Goal: Information Seeking & Learning: Learn about a topic

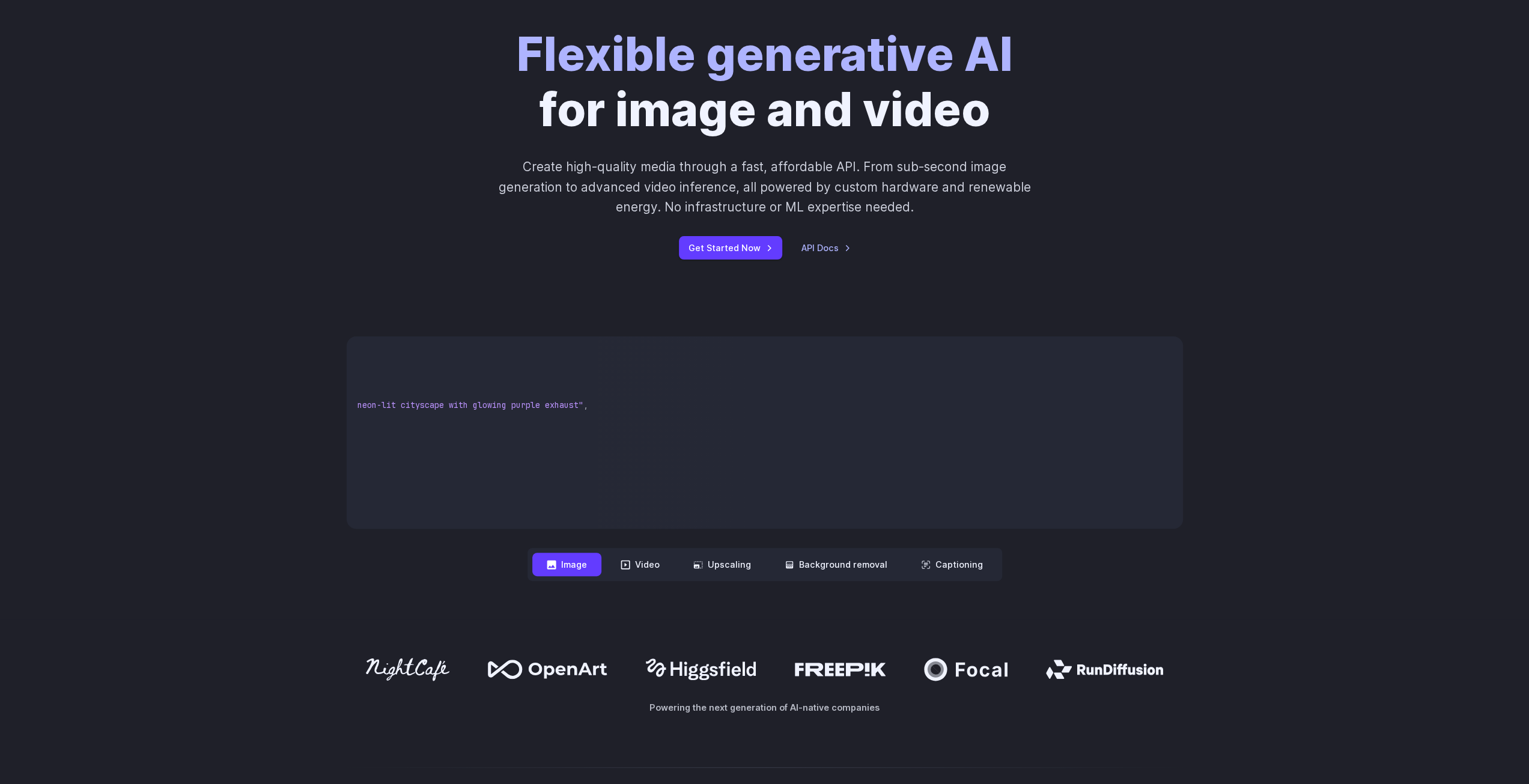
scroll to position [40, 0]
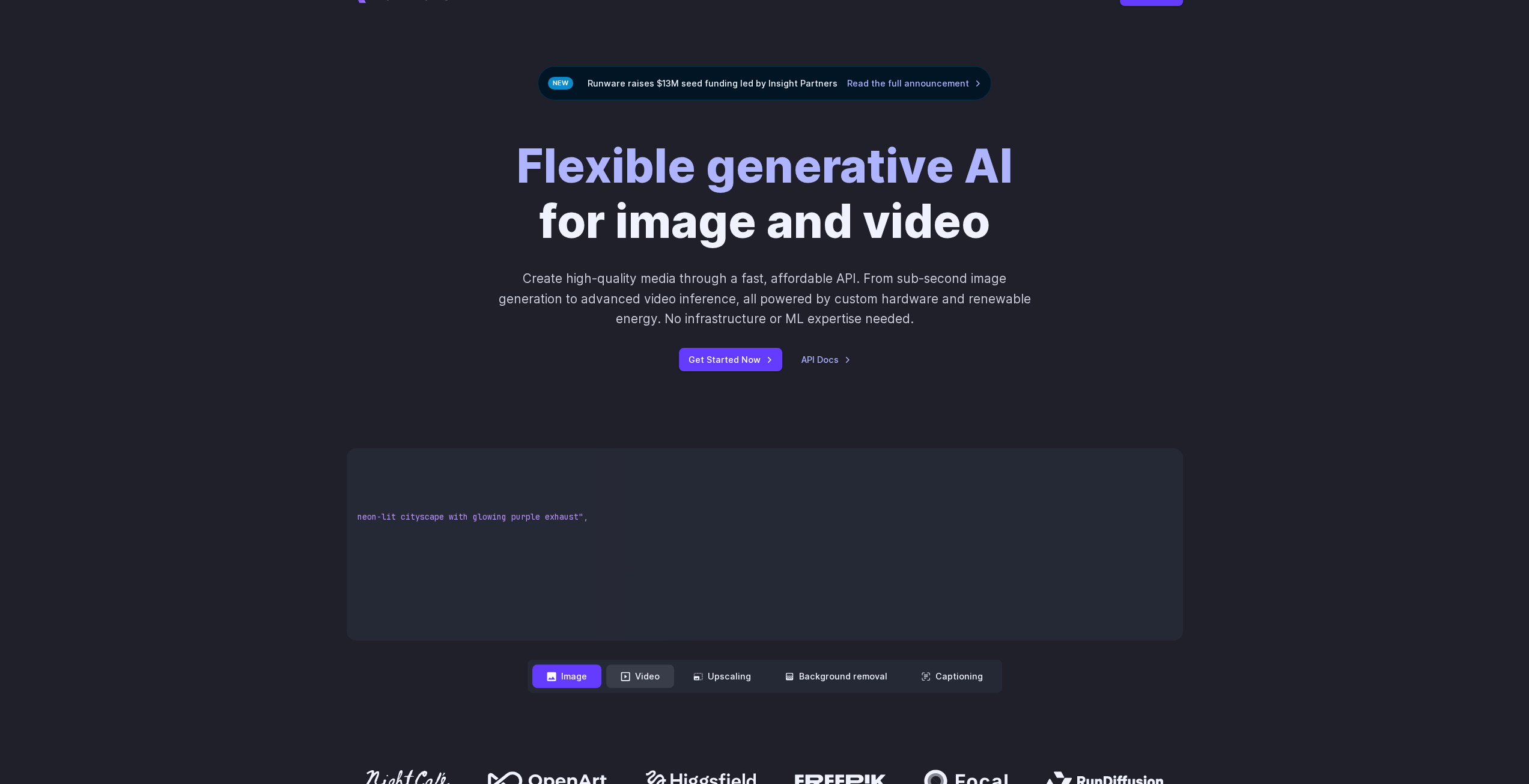
click at [640, 674] on button "Video" at bounding box center [641, 675] width 68 height 23
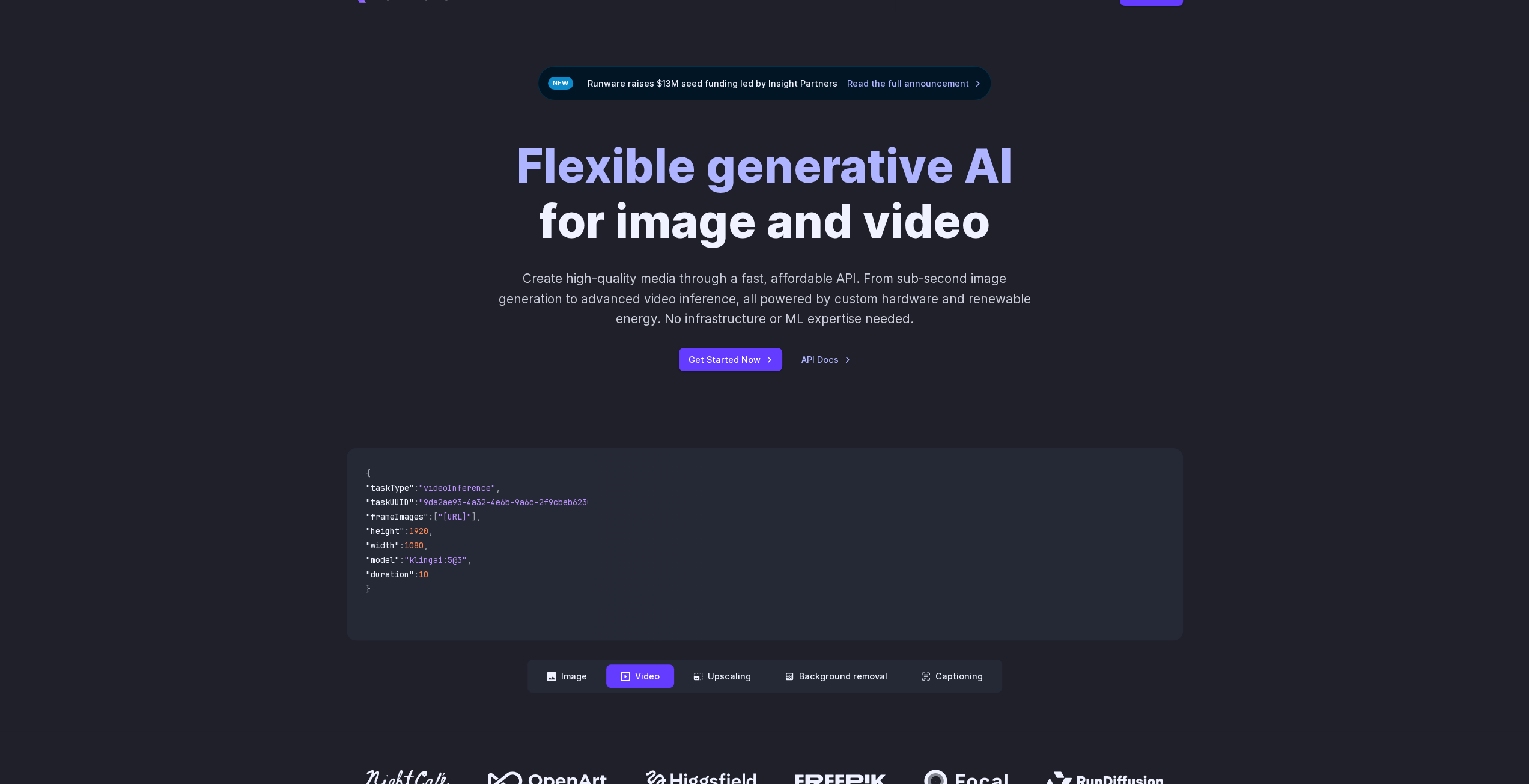
click at [739, 688] on nav "**********" at bounding box center [764, 675] width 475 height 33
click at [745, 676] on button "Upscaling" at bounding box center [722, 675] width 87 height 23
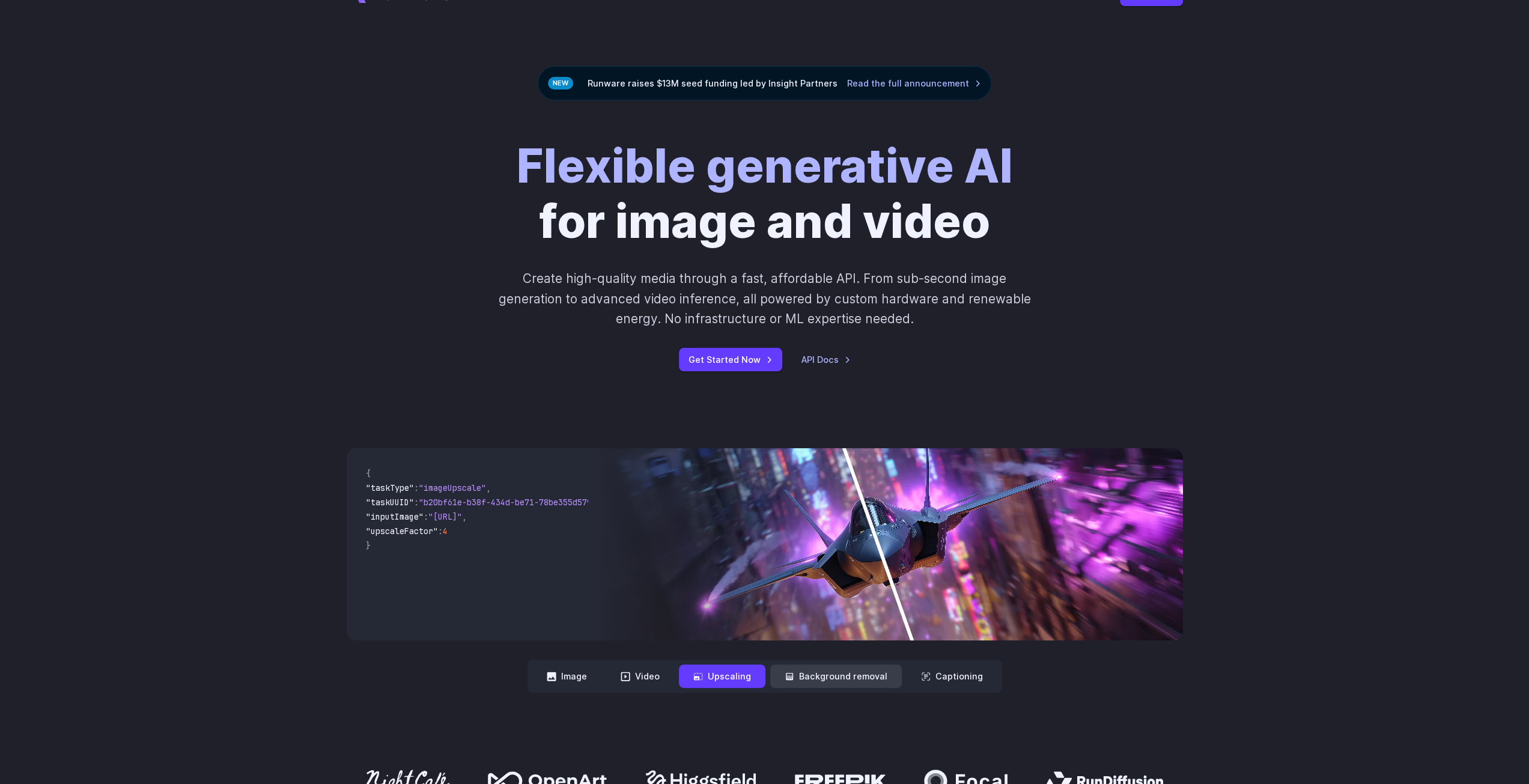
click at [809, 681] on button "Background removal" at bounding box center [836, 675] width 132 height 23
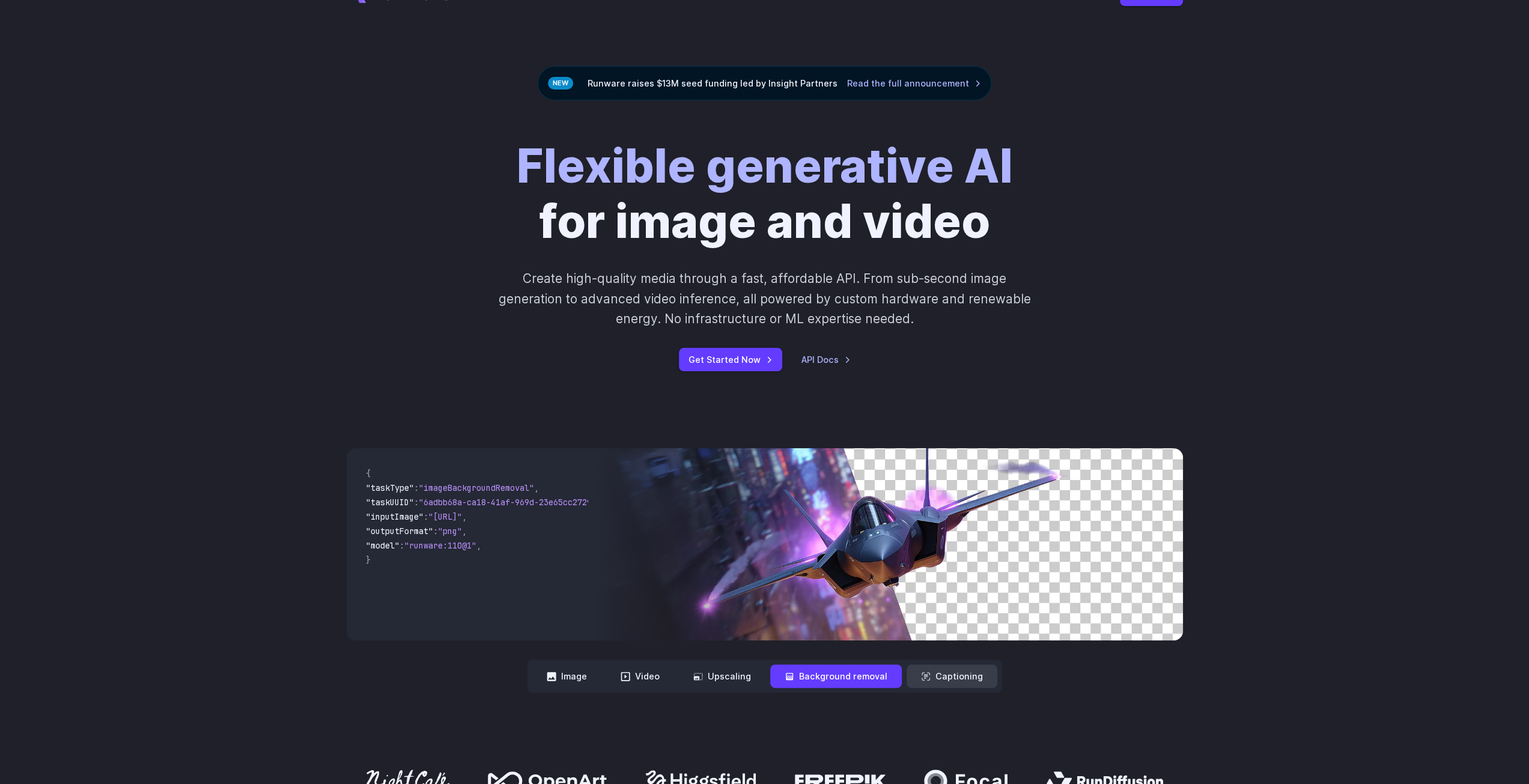
click at [934, 674] on button "Captioning" at bounding box center [951, 675] width 91 height 23
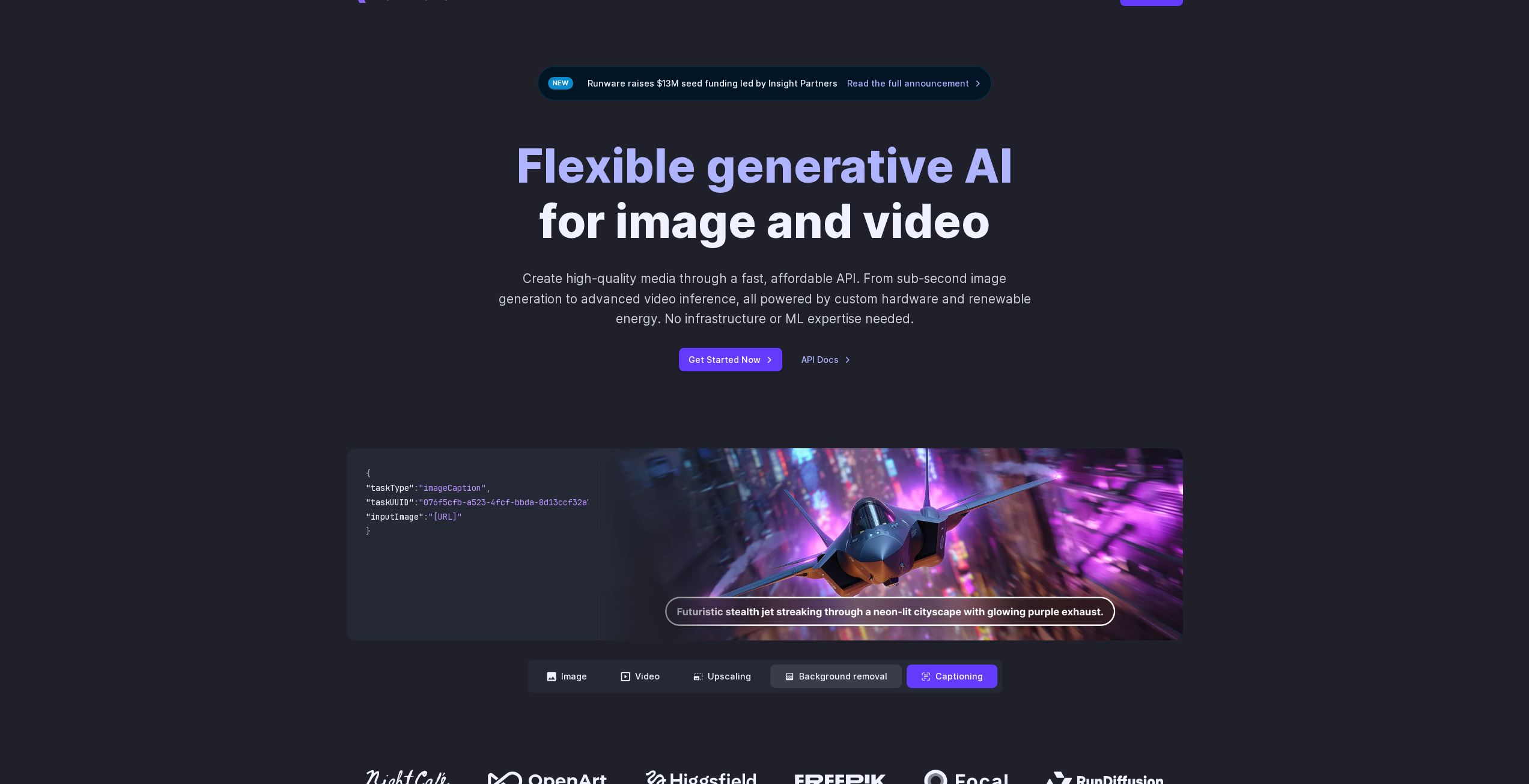
click at [851, 673] on button "Background removal" at bounding box center [836, 675] width 132 height 23
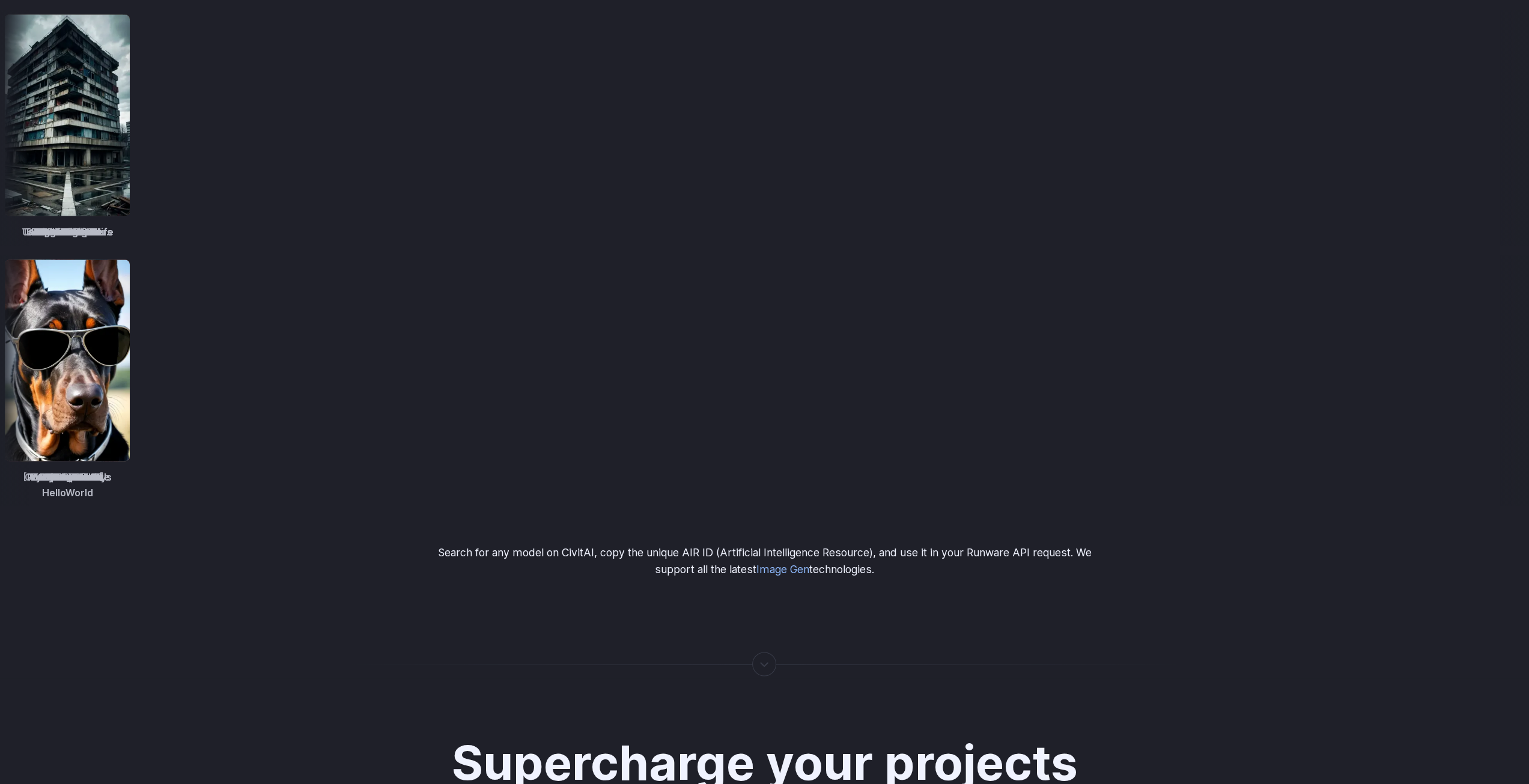
scroll to position [1641, 0]
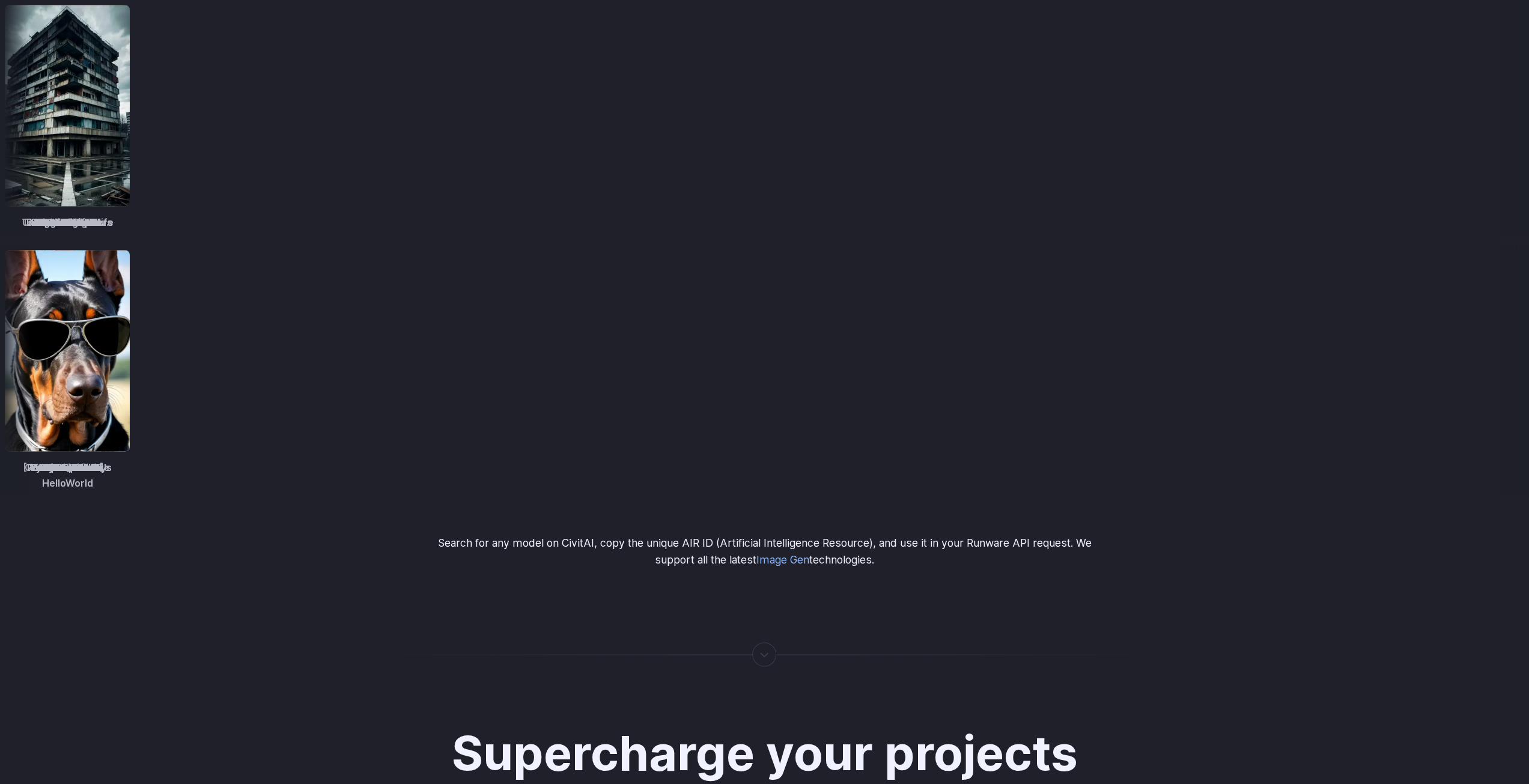
click at [1352, 405] on img at bounding box center [1414, 350] width 125 height 201
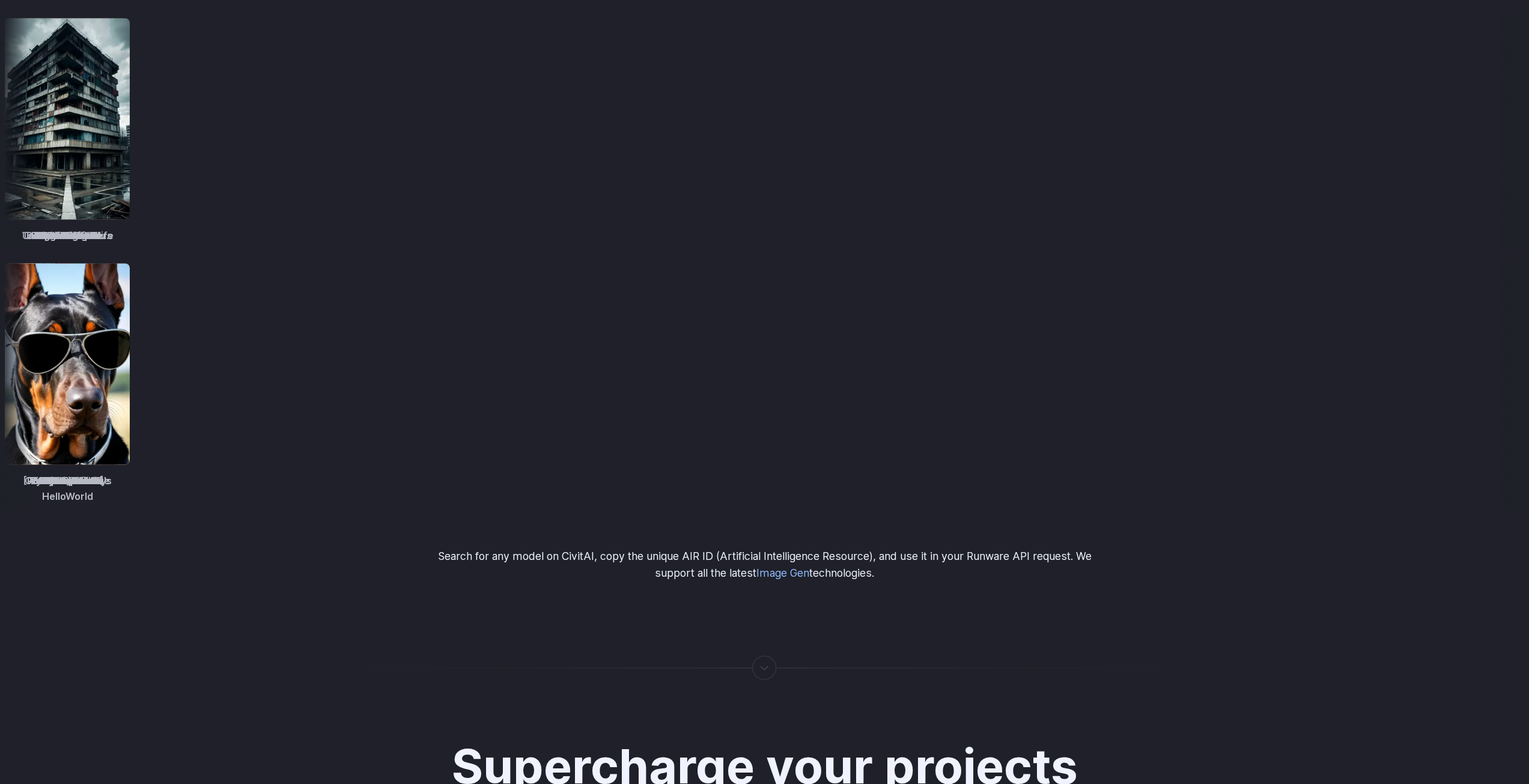
scroll to position [1601, 0]
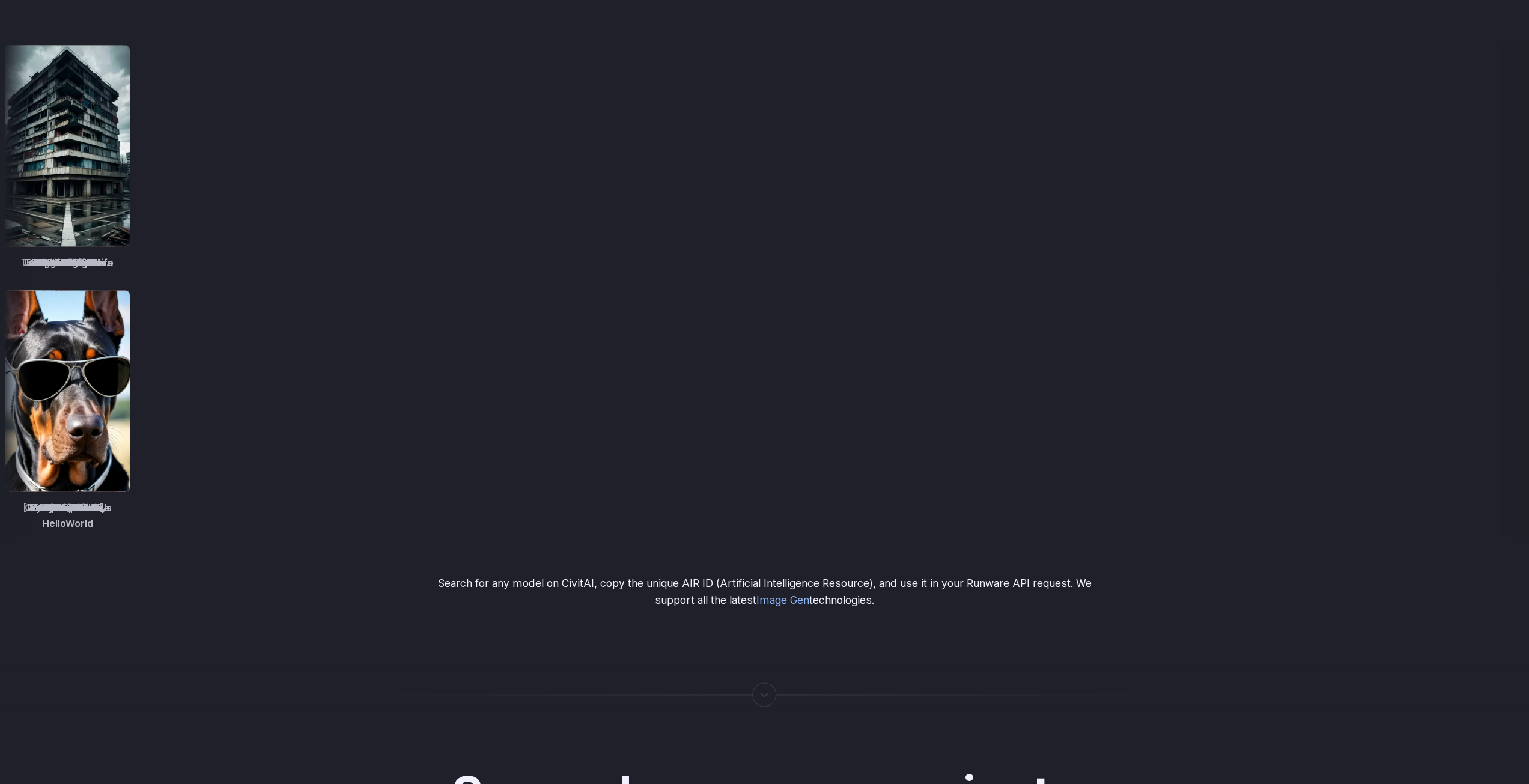
click at [378, 534] on div "Ready to use with 312,594 models Access a huge library of models, or bring your…" at bounding box center [764, 216] width 1529 height 785
